Goal: Transaction & Acquisition: Purchase product/service

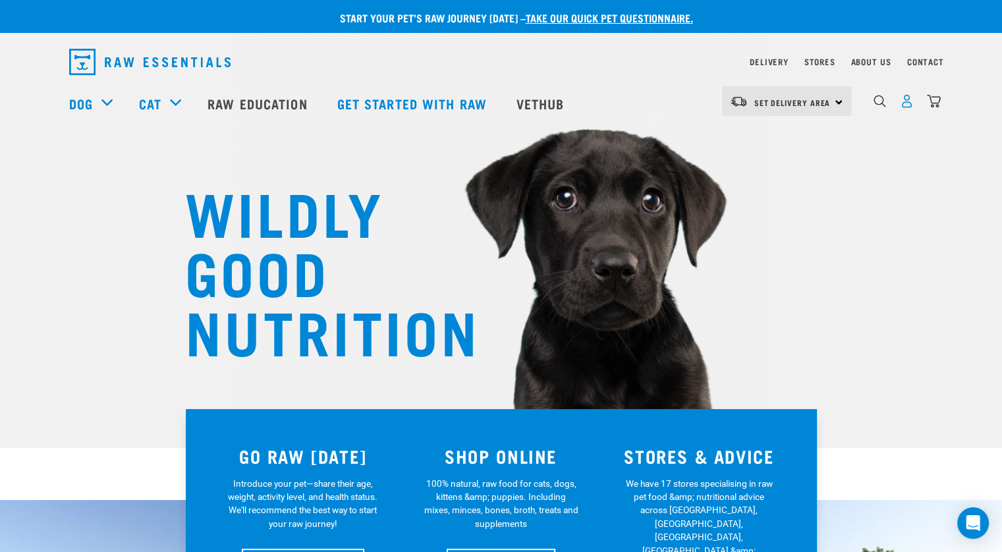
click at [911, 106] on img "dropdown navigation" at bounding box center [907, 101] width 14 height 14
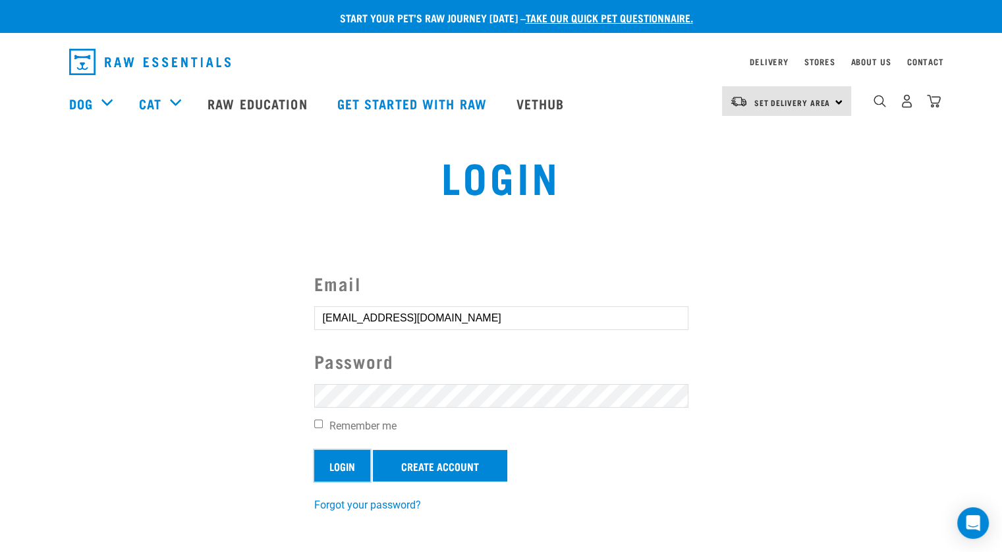
click at [356, 471] on input "Login" at bounding box center [342, 466] width 56 height 32
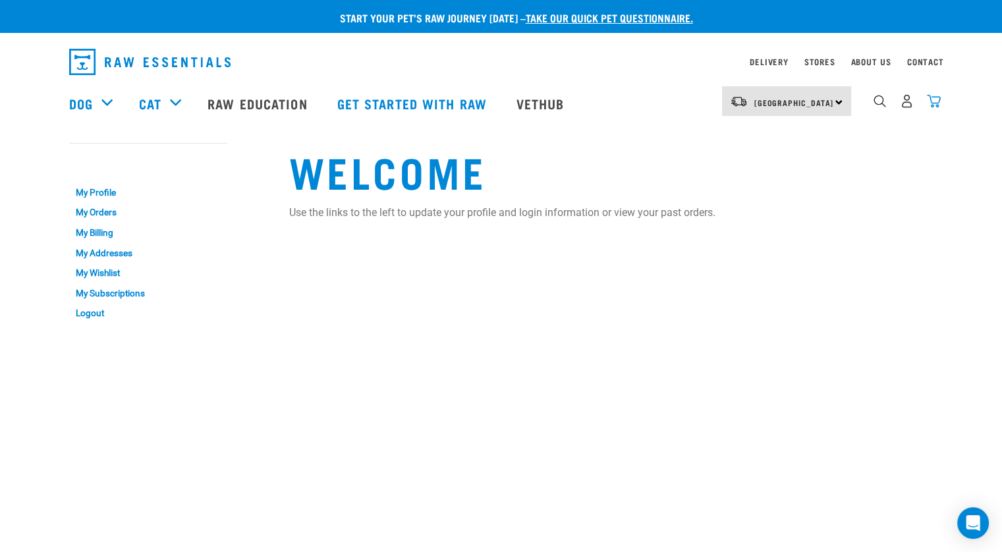
click at [936, 107] on img "dropdown navigation" at bounding box center [934, 101] width 14 height 14
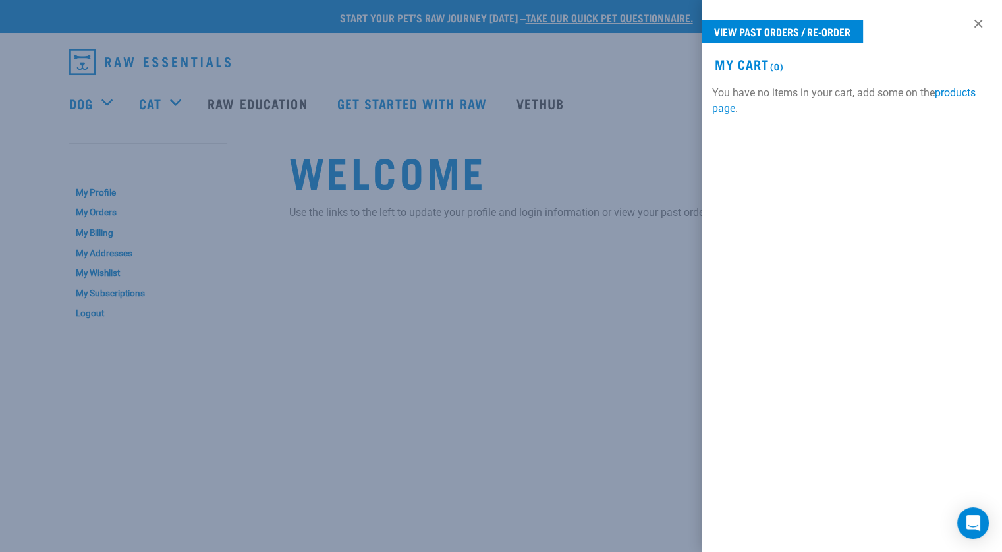
click at [573, 315] on div at bounding box center [501, 276] width 1002 height 552
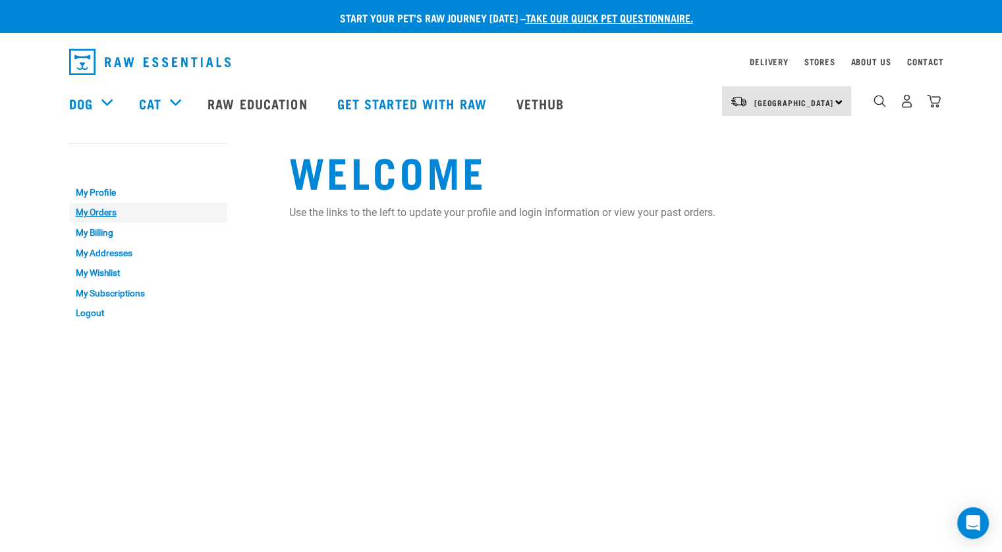
click at [108, 212] on link "My Orders" at bounding box center [148, 213] width 158 height 20
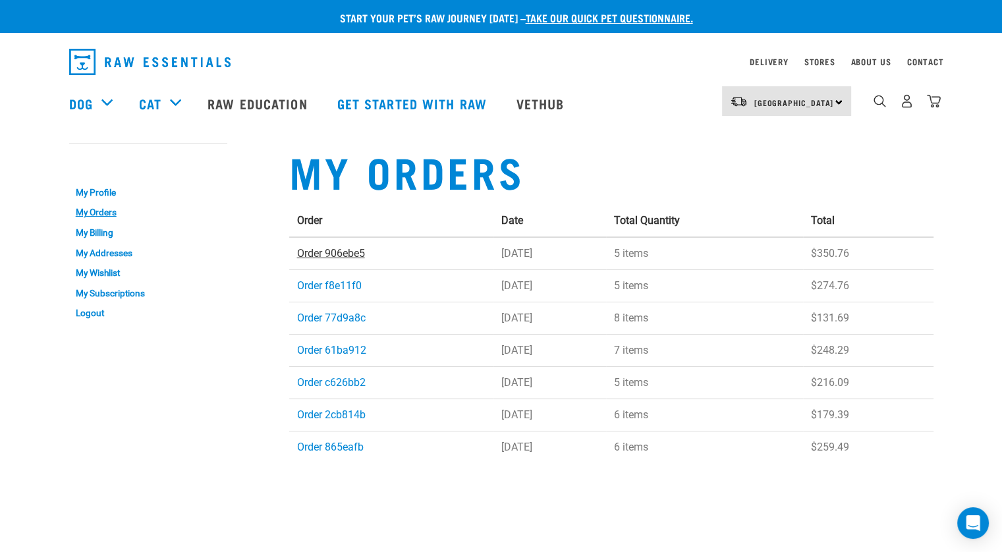
click at [337, 254] on link "Order 906ebe5" at bounding box center [331, 253] width 68 height 13
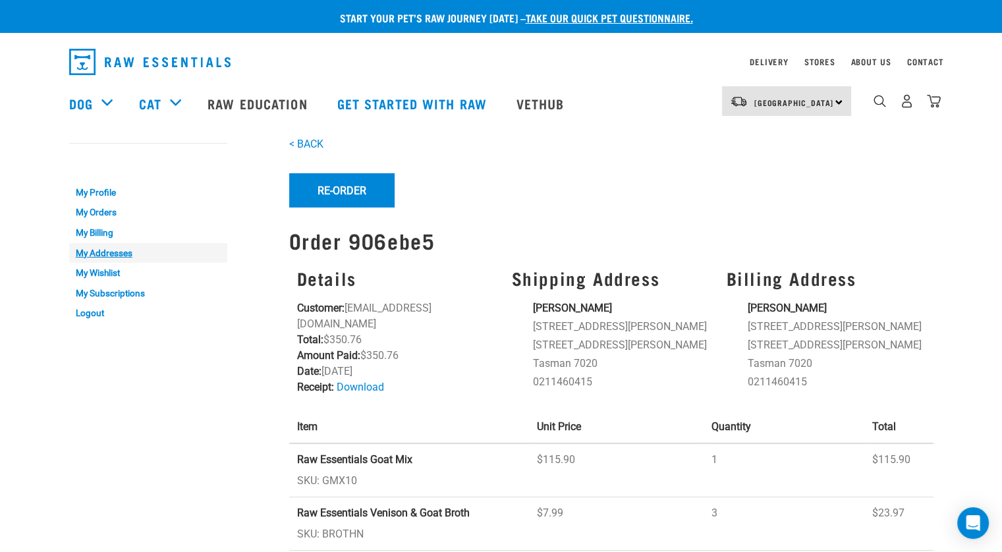
click at [110, 259] on link "My Addresses" at bounding box center [148, 253] width 158 height 20
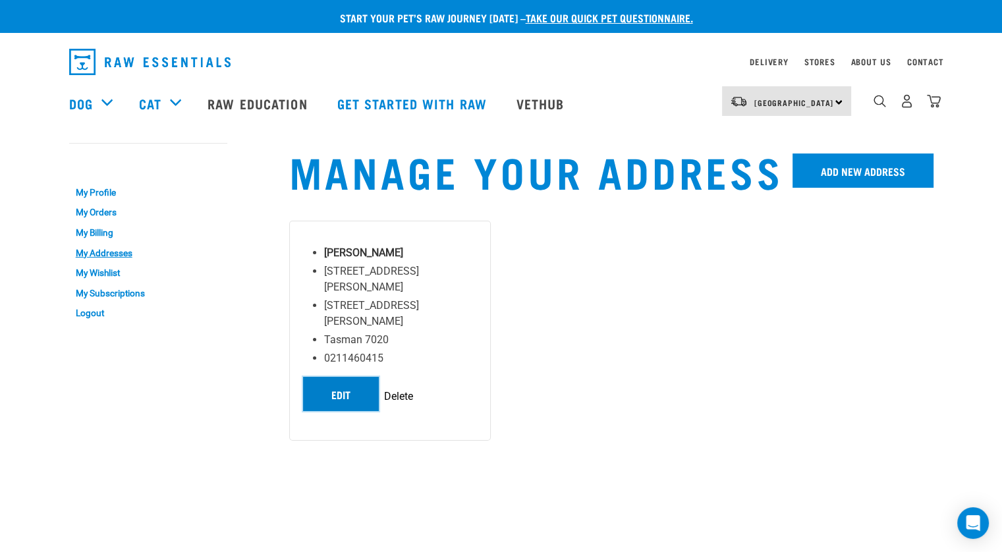
click at [355, 377] on link "Edit" at bounding box center [341, 394] width 76 height 34
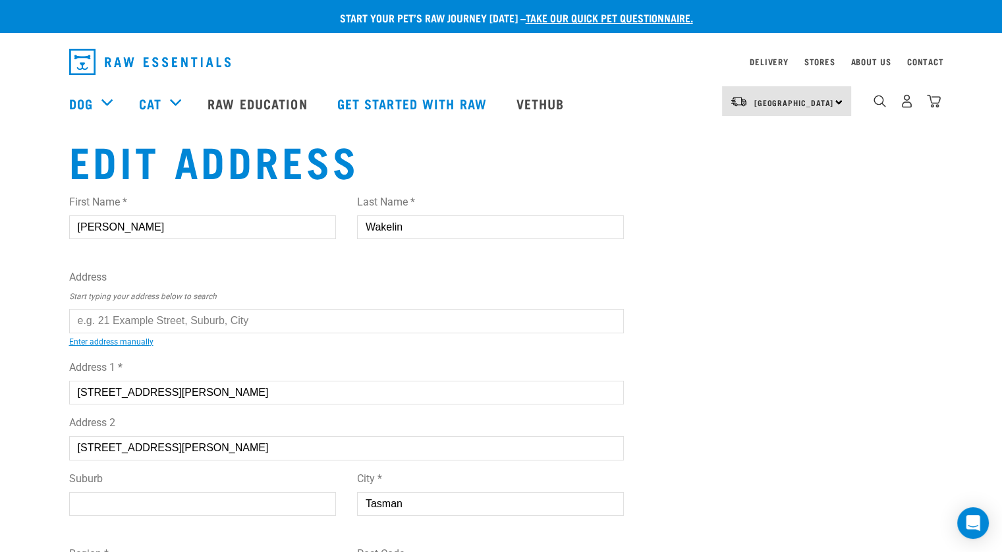
click at [216, 318] on input "text" at bounding box center [347, 321] width 556 height 24
click at [253, 345] on div "First Name * Lisa Last Name * Wakelin Address Start typing your address below t…" at bounding box center [347, 468] width 556 height 568
type input "10 Drysdale Close, Richmond 7020"
type input "10 Drysdale Close"
type input "Richmond"
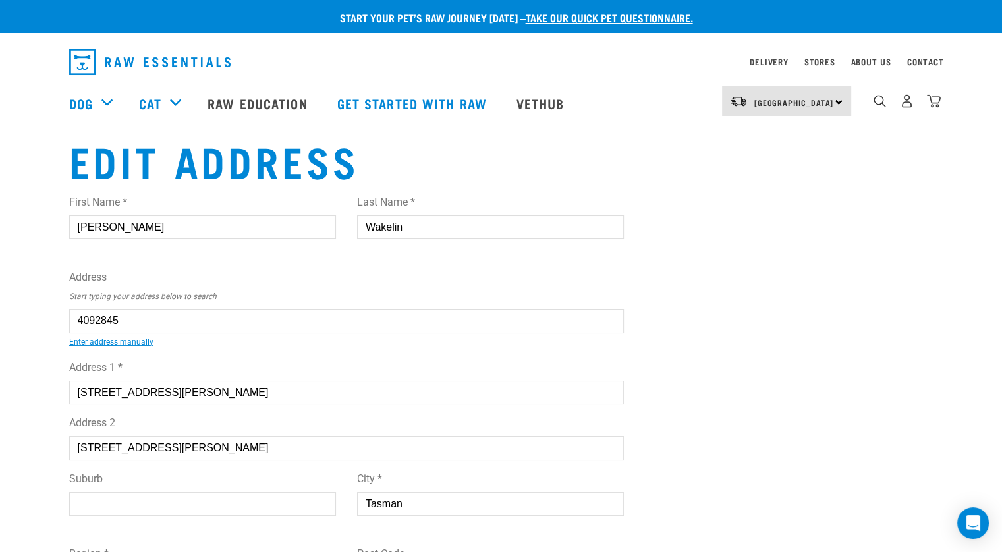
select select "TAS"
select select "Urban"
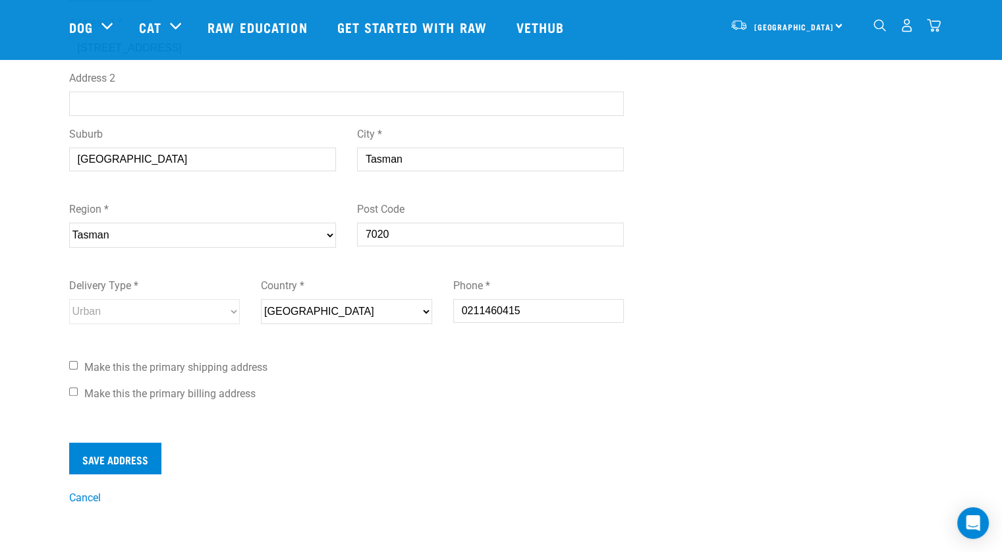
scroll to position [261, 0]
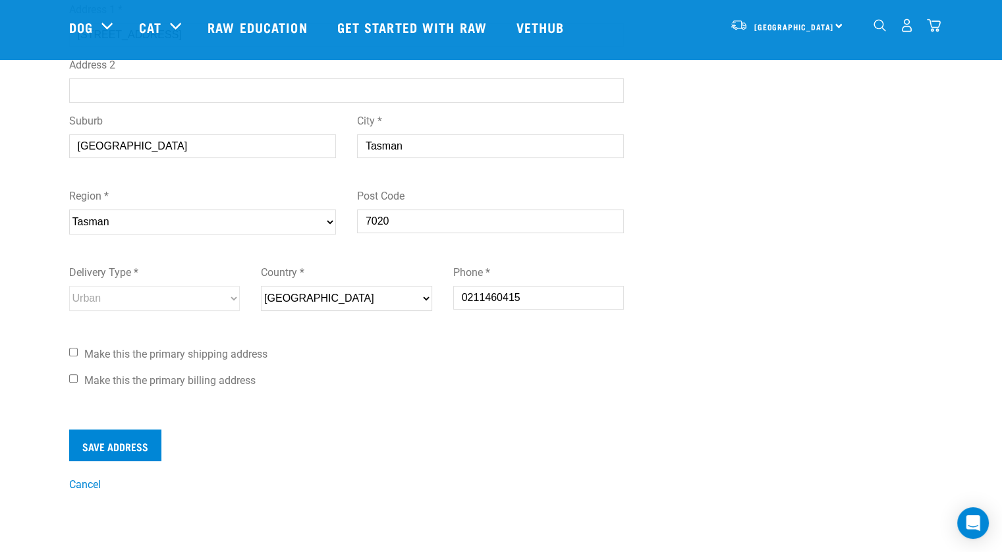
type input "10 Drysdale Close, Richmond 7020"
click at [74, 351] on input "Make this the primary shipping address" at bounding box center [73, 352] width 9 height 9
checkbox input "true"
click at [98, 444] on input "Save Address" at bounding box center [115, 446] width 92 height 32
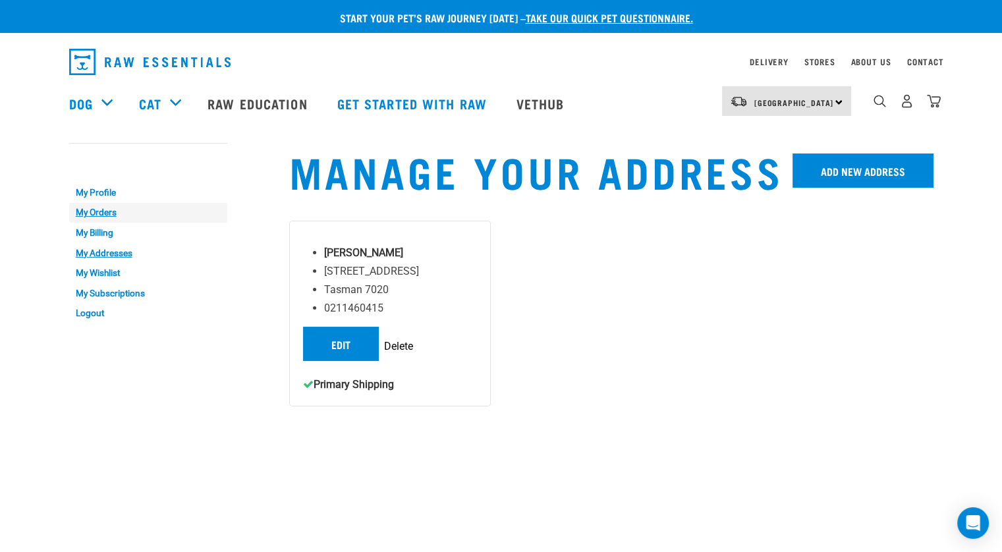
click at [119, 214] on link "My Orders" at bounding box center [148, 213] width 158 height 20
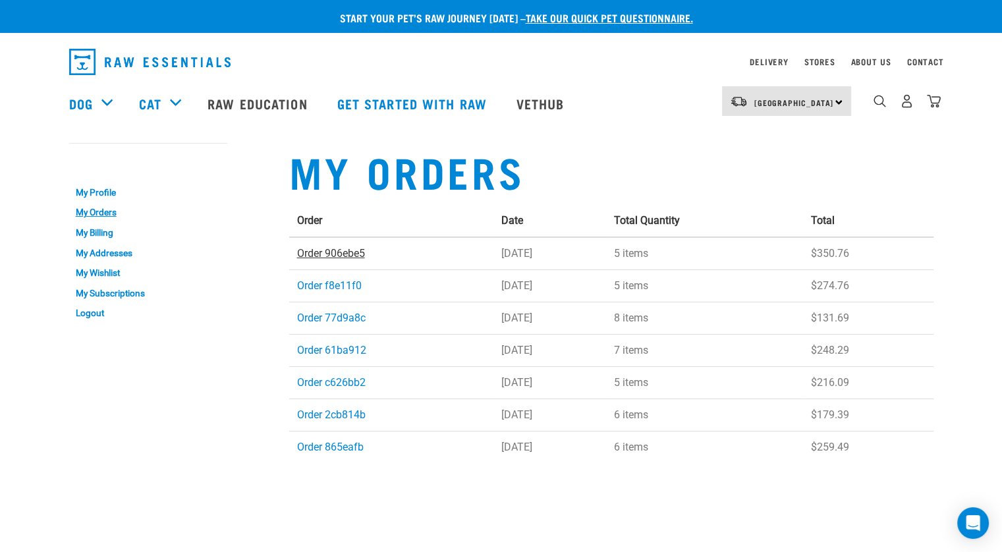
click at [348, 256] on link "Order 906ebe5" at bounding box center [331, 253] width 68 height 13
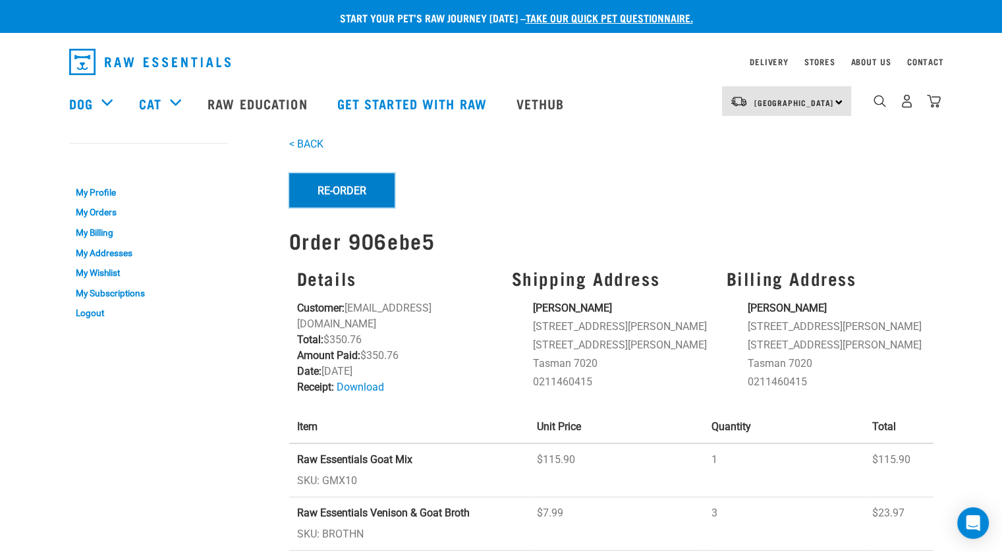
click at [349, 188] on button "Re-Order" at bounding box center [341, 190] width 105 height 34
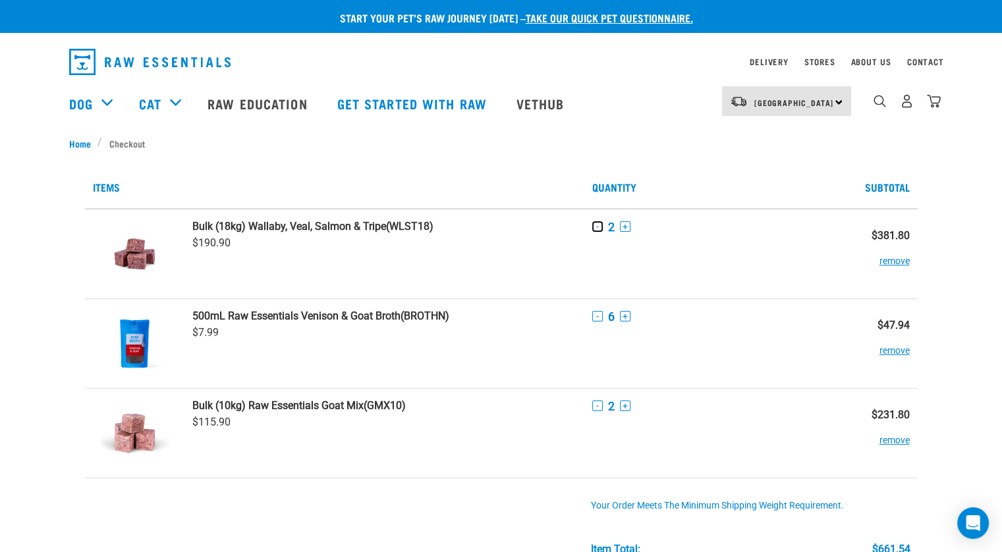
click at [596, 226] on button "-" at bounding box center [597, 226] width 11 height 11
click at [600, 322] on div "- 6 +" at bounding box center [709, 317] width 234 height 14
click at [598, 317] on button "-" at bounding box center [597, 316] width 11 height 11
click at [595, 406] on button "-" at bounding box center [597, 406] width 11 height 11
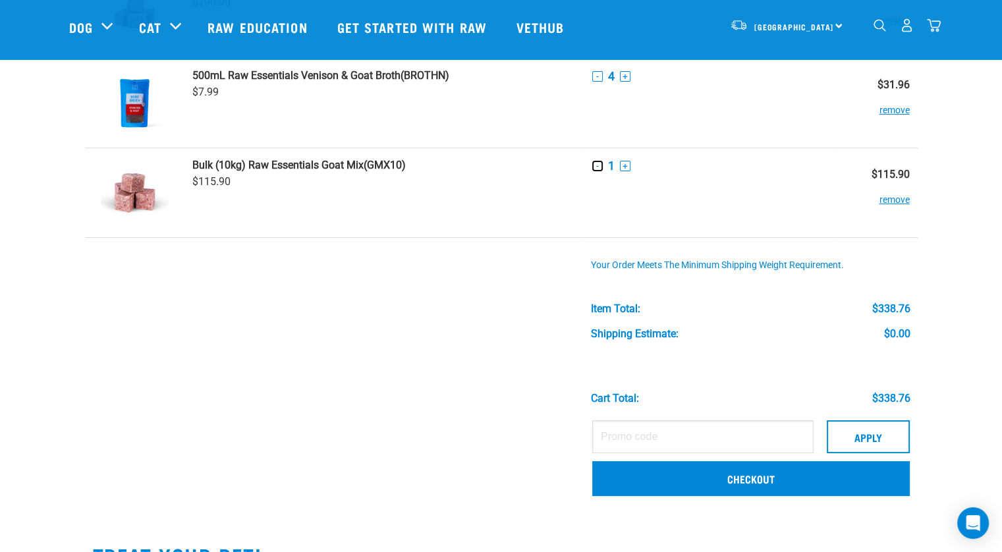
scroll to position [144, 0]
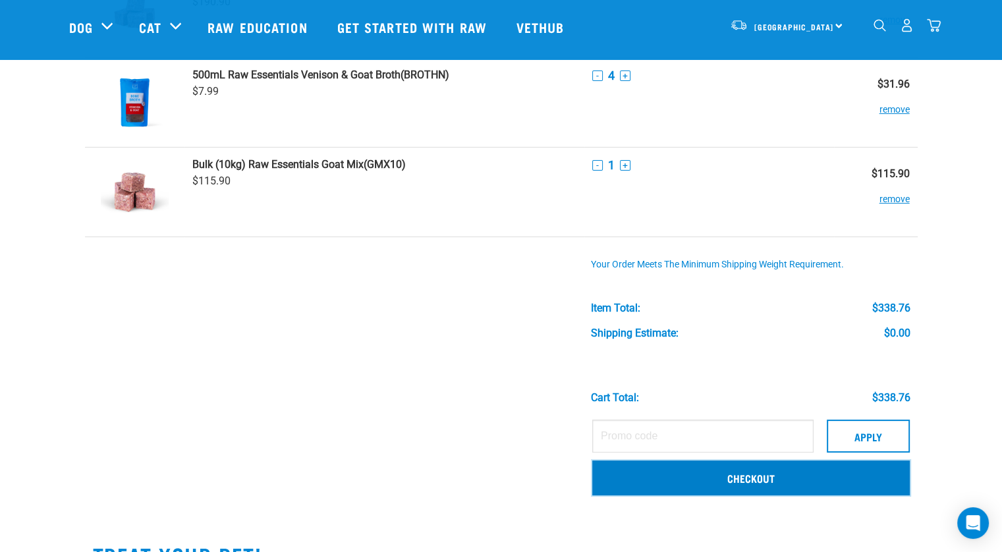
click at [741, 476] on link "Checkout" at bounding box center [751, 478] width 318 height 34
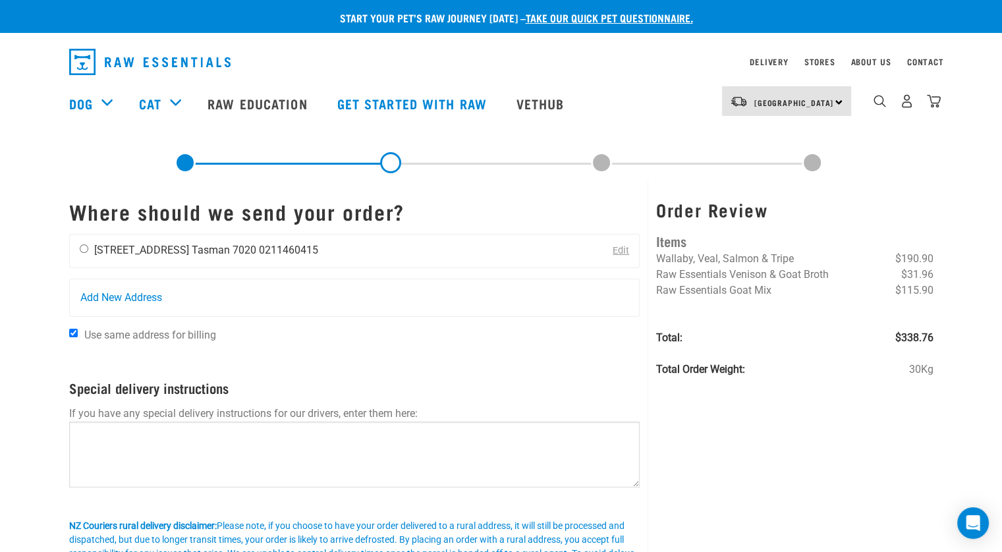
click at [84, 252] on input "radio" at bounding box center [84, 249] width 9 height 9
radio input "true"
click at [74, 330] on input "Use same address for billing" at bounding box center [73, 333] width 9 height 9
checkbox input "false"
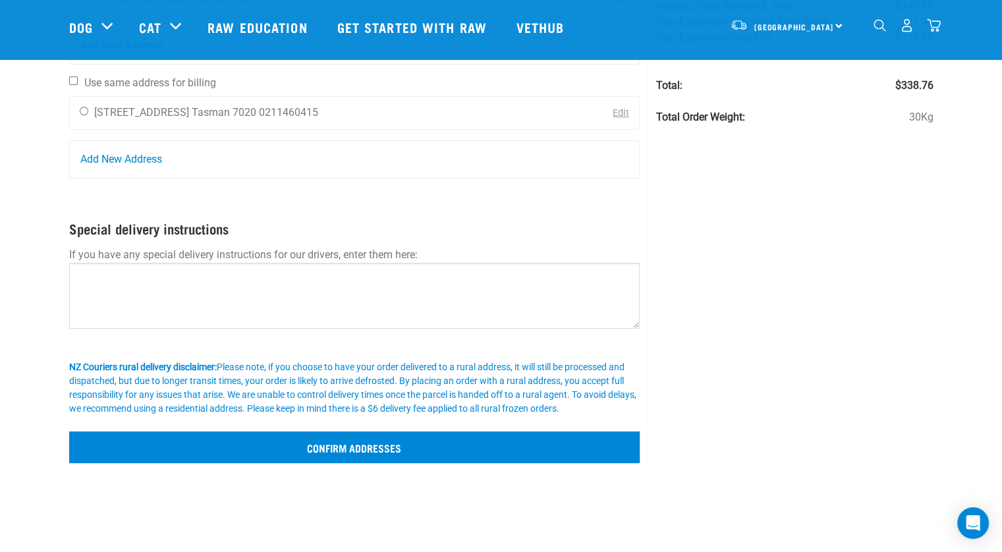
scroll to position [158, 0]
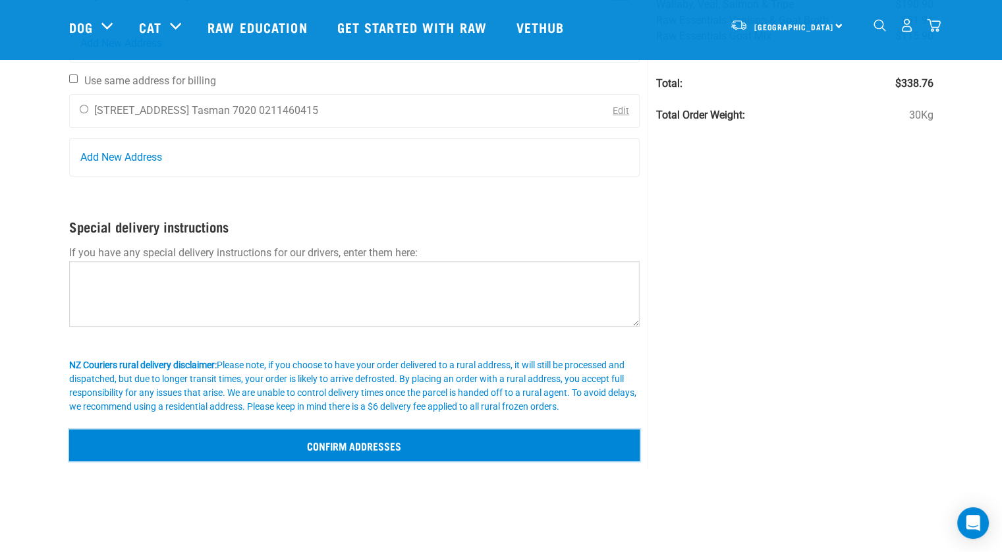
click at [336, 437] on input "Confirm addresses" at bounding box center [354, 446] width 571 height 32
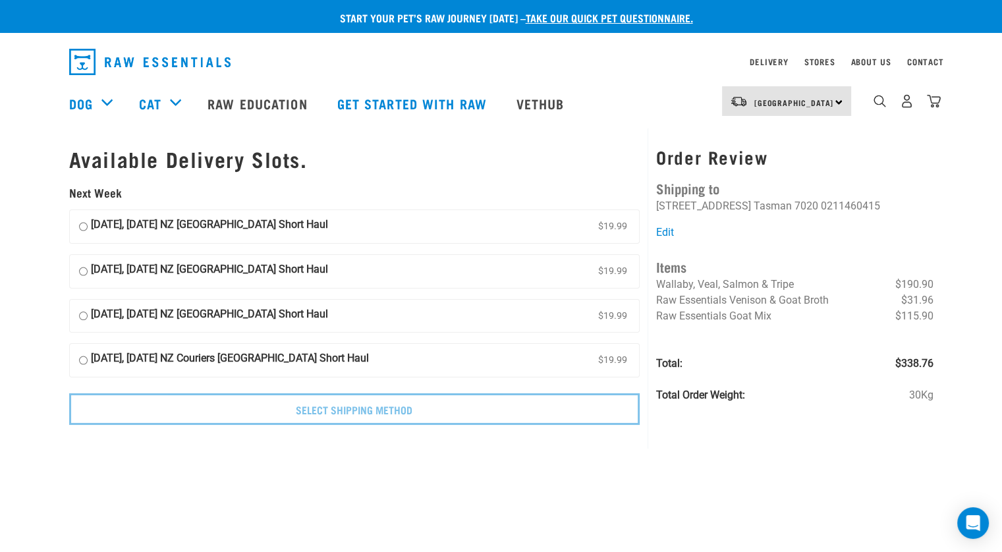
click at [336, 437] on div "Available Delivery Slots. Next Week 26 August, Tuesday NZ Couriers South Island…" at bounding box center [501, 289] width 880 height 320
click at [86, 229] on input "26 August, Tuesday NZ Couriers South Island Short Haul $19.99" at bounding box center [83, 227] width 9 height 20
radio input "true"
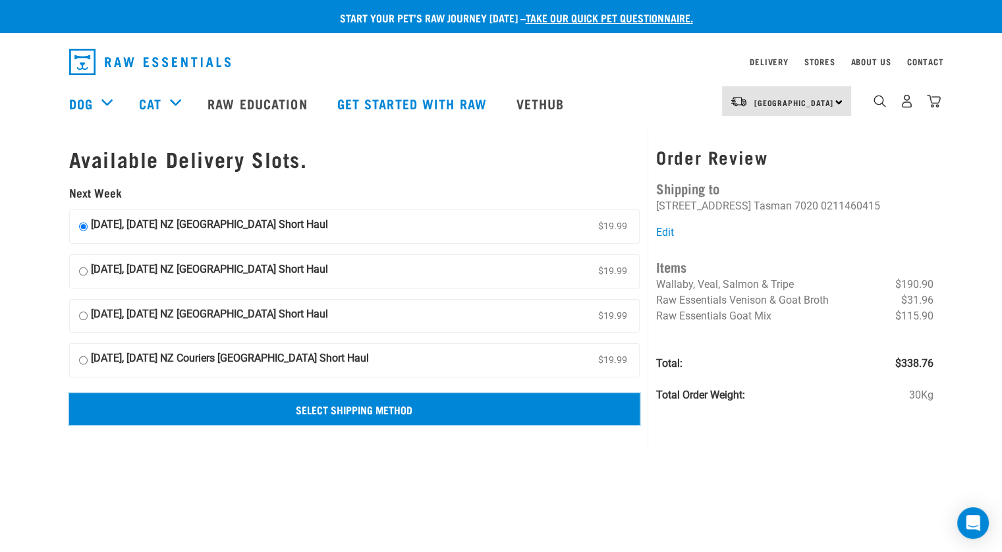
click at [348, 407] on input "Select Shipping Method" at bounding box center [354, 409] width 571 height 32
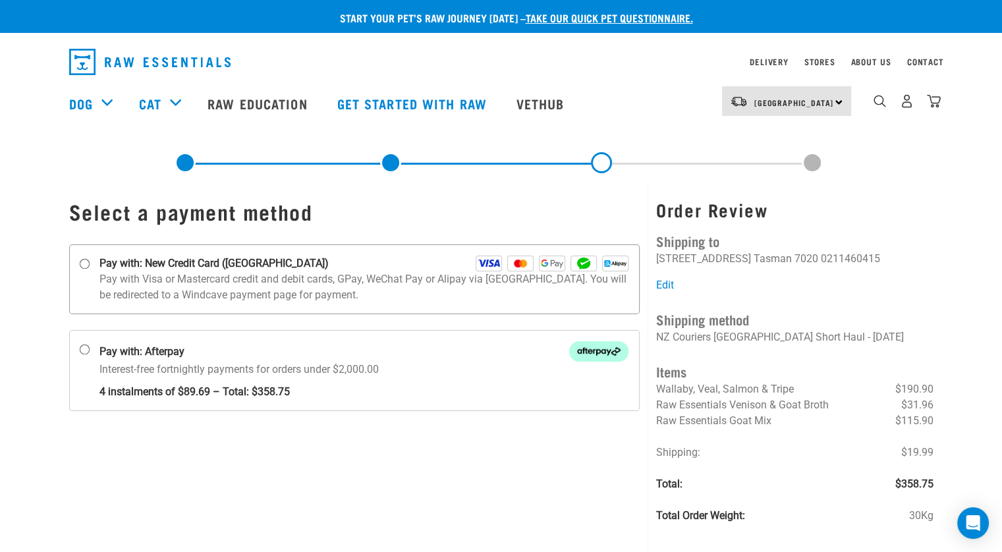
click at [85, 265] on input "Pay with: New Credit Card ([GEOGRAPHIC_DATA])" at bounding box center [84, 264] width 11 height 11
radio input "true"
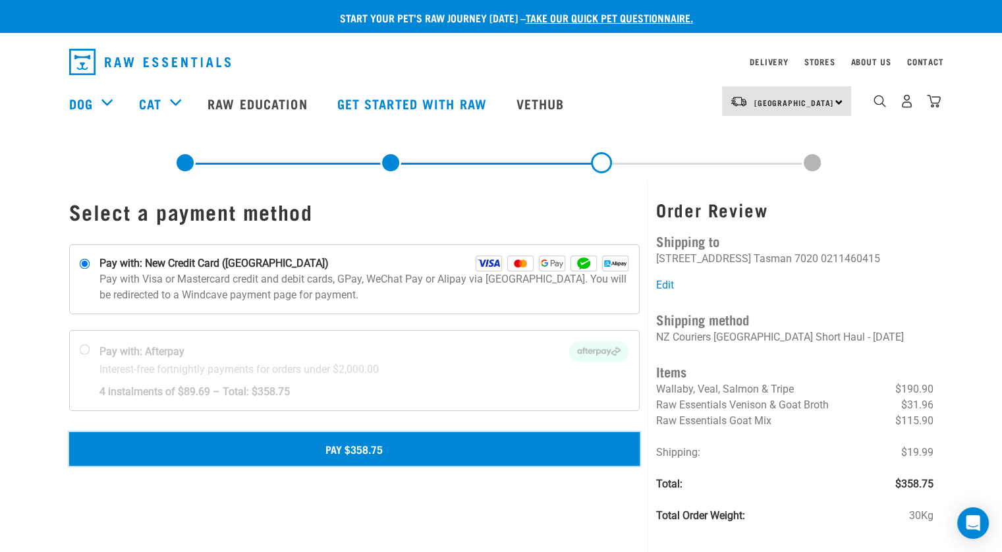
click at [391, 446] on button "Pay $358.75" at bounding box center [354, 448] width 571 height 33
